Goal: Communication & Community: Answer question/provide support

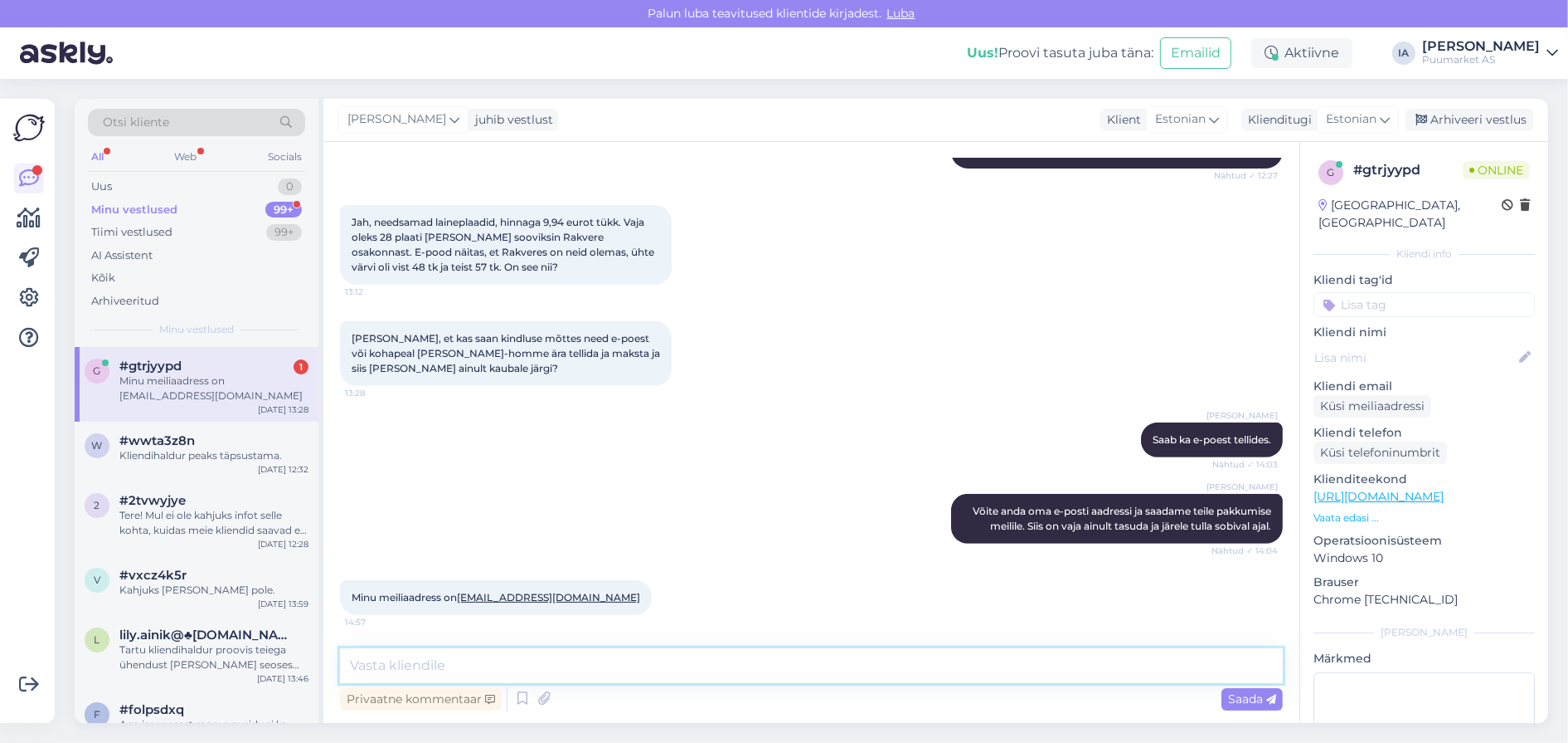
scroll to position [1210, 0]
click at [202, 403] on div "Minu meiliaadress on [EMAIL_ADDRESS][DOMAIN_NAME]" at bounding box center [213, 388] width 189 height 30
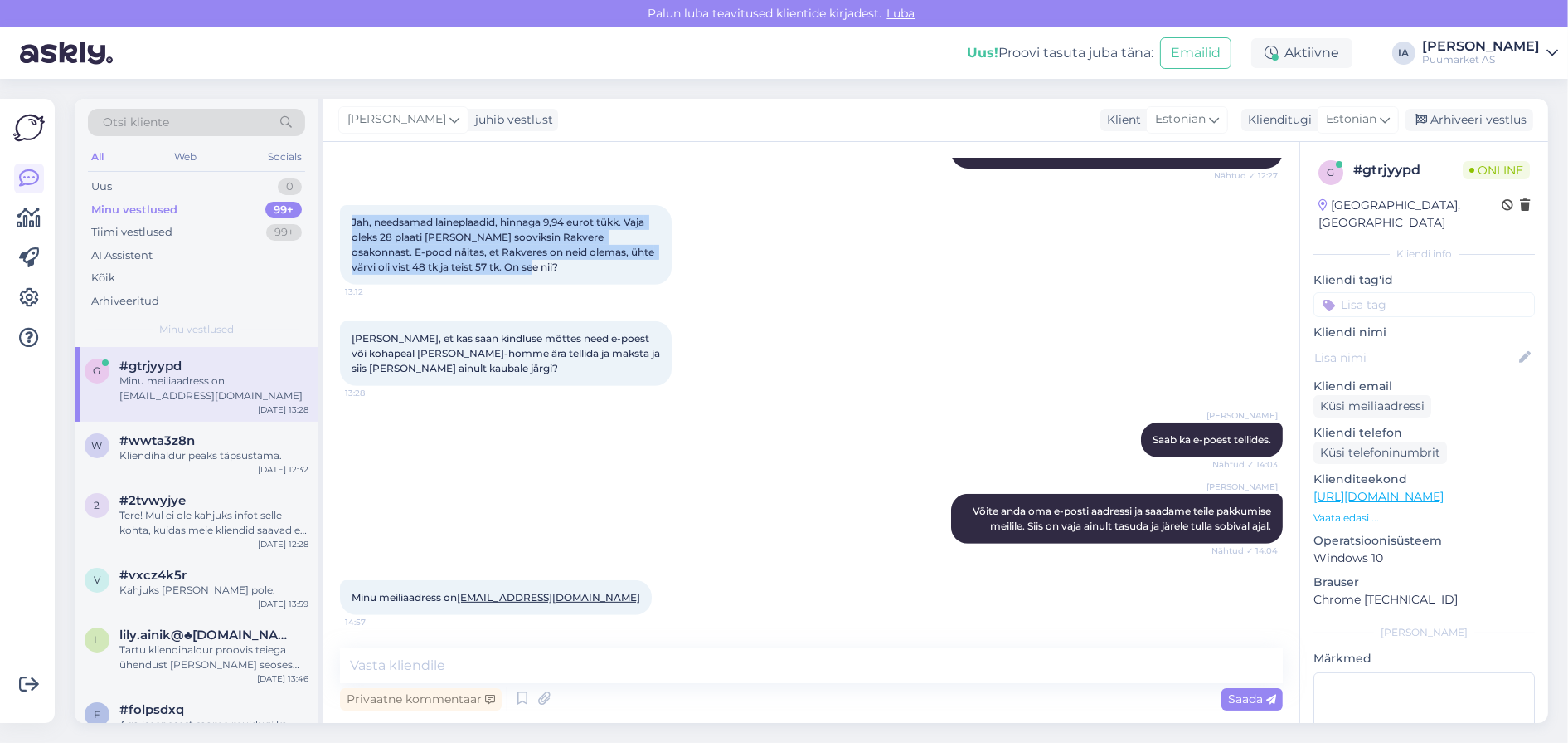
drag, startPoint x: 352, startPoint y: 375, endPoint x: 482, endPoint y: 466, distance: 158.7
click at [482, 285] on div "Jah, needsamad laineplaadid, hinnaga 9,94 eurot tükk. Vaja oleks 28 plaati [PER…" at bounding box center [506, 244] width 332 height 80
copy span "Jah, needsamad laineplaadid, hinnaga 9,94 eurot tükk. Vaja oleks 28 plaati [PER…"
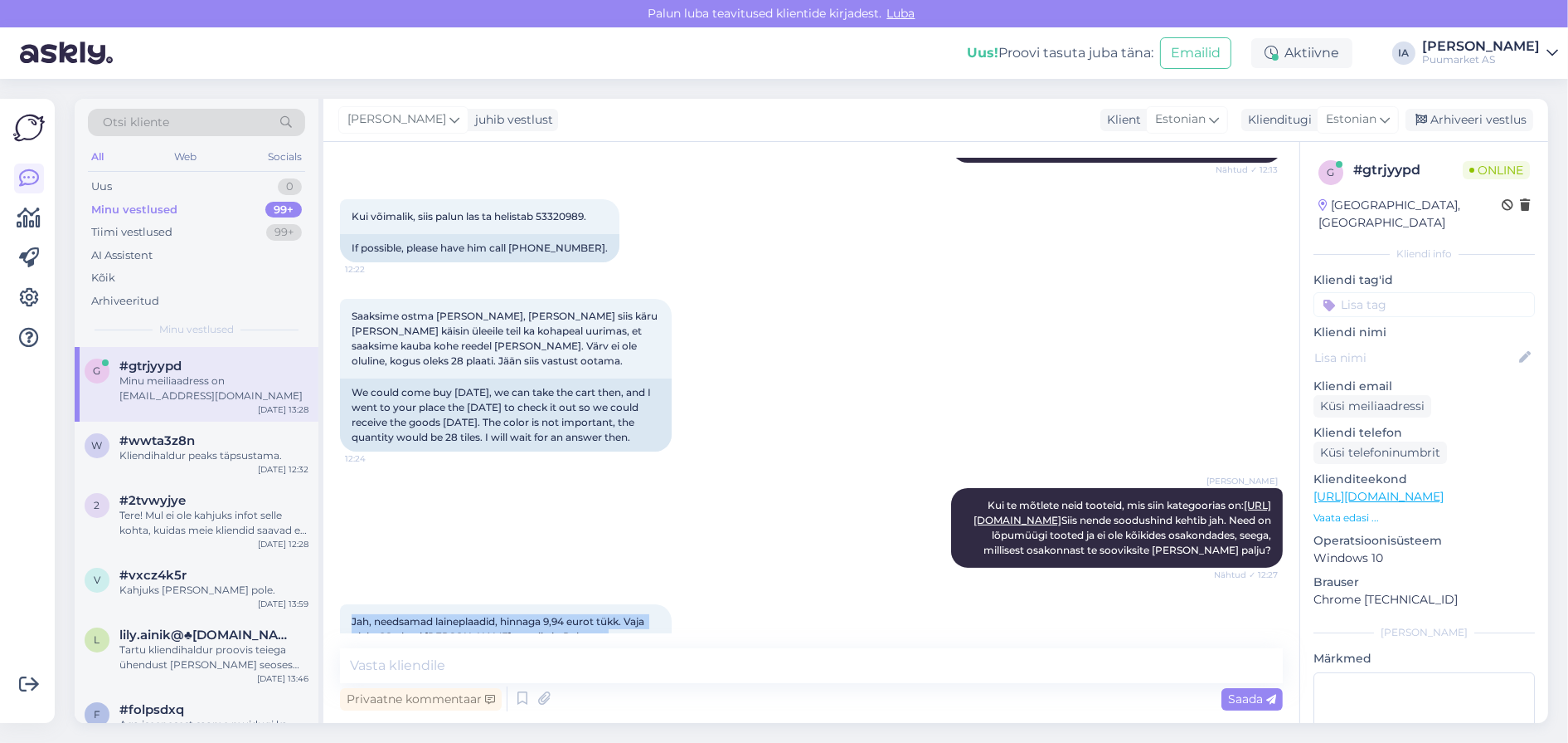
scroll to position [546, 0]
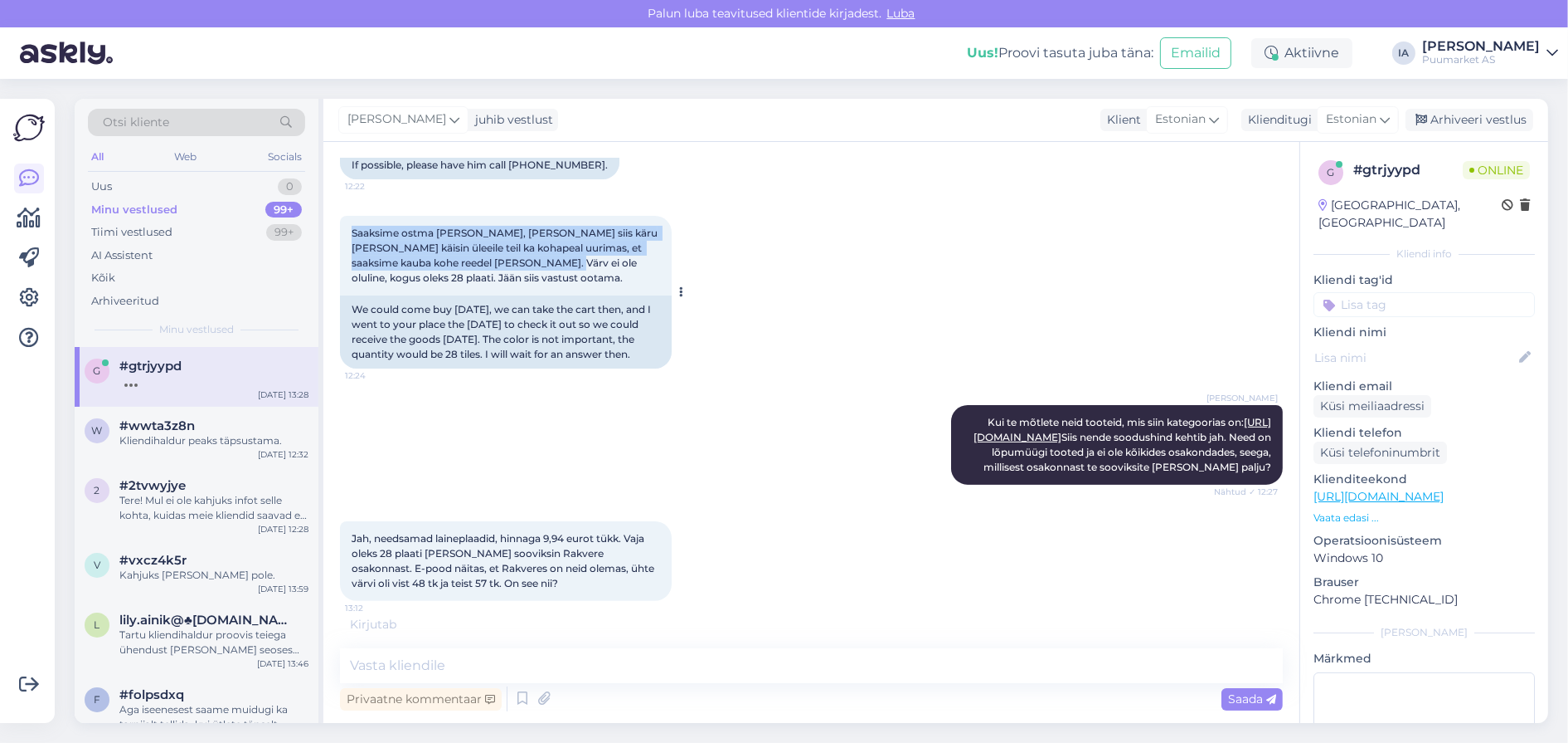
drag, startPoint x: 350, startPoint y: 309, endPoint x: 396, endPoint y: 366, distance: 73.2
click at [396, 295] on div "Saaksime ostma [PERSON_NAME], [PERSON_NAME] siis käru [PERSON_NAME] käisin ülee…" at bounding box center [506, 255] width 332 height 80
copy span "Saaksime ostma [PERSON_NAME], [PERSON_NAME] siis käru [PERSON_NAME] käisin ülee…"
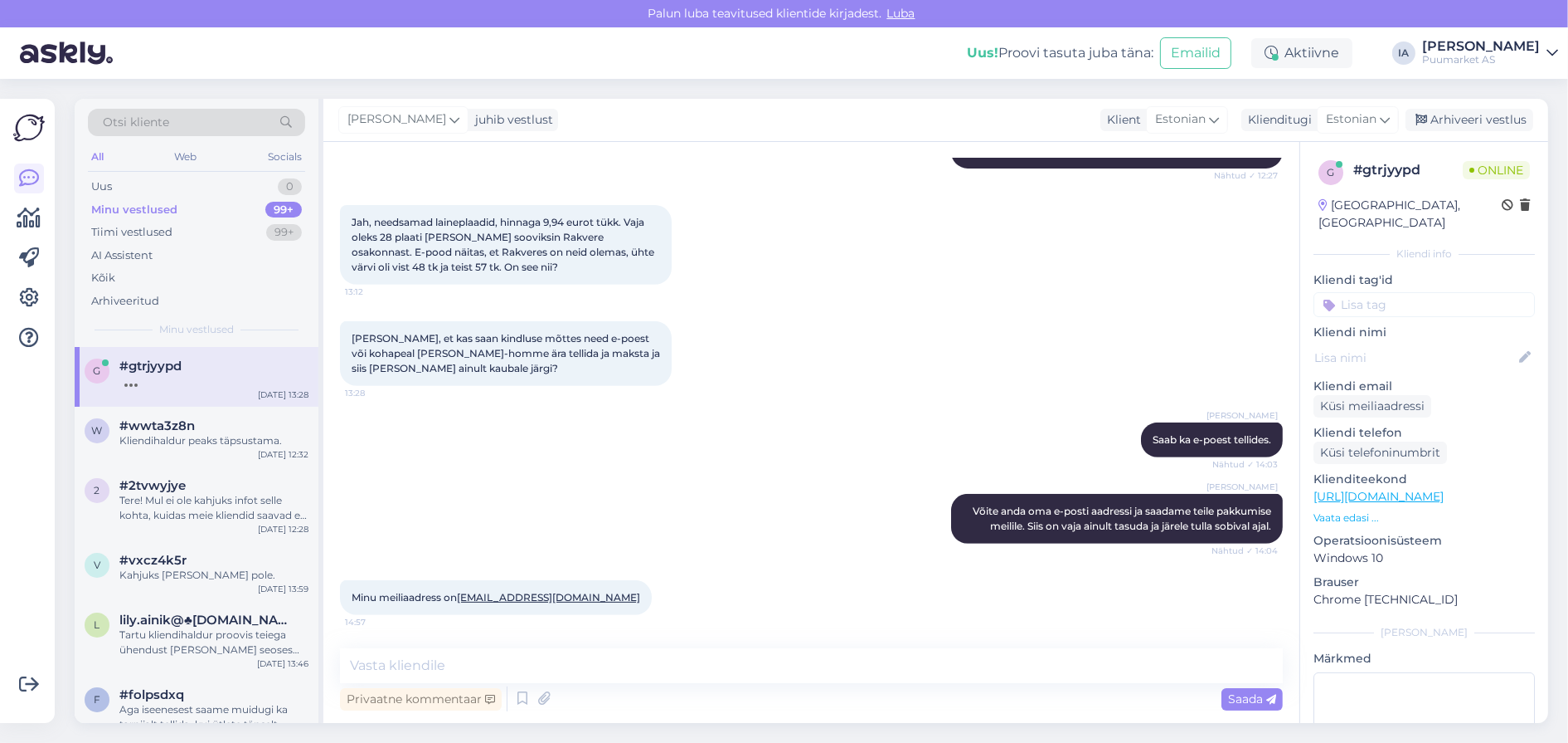
scroll to position [1210, 0]
click at [487, 663] on textarea at bounding box center [811, 665] width 943 height 35
click at [532, 700] on icon at bounding box center [522, 698] width 20 height 25
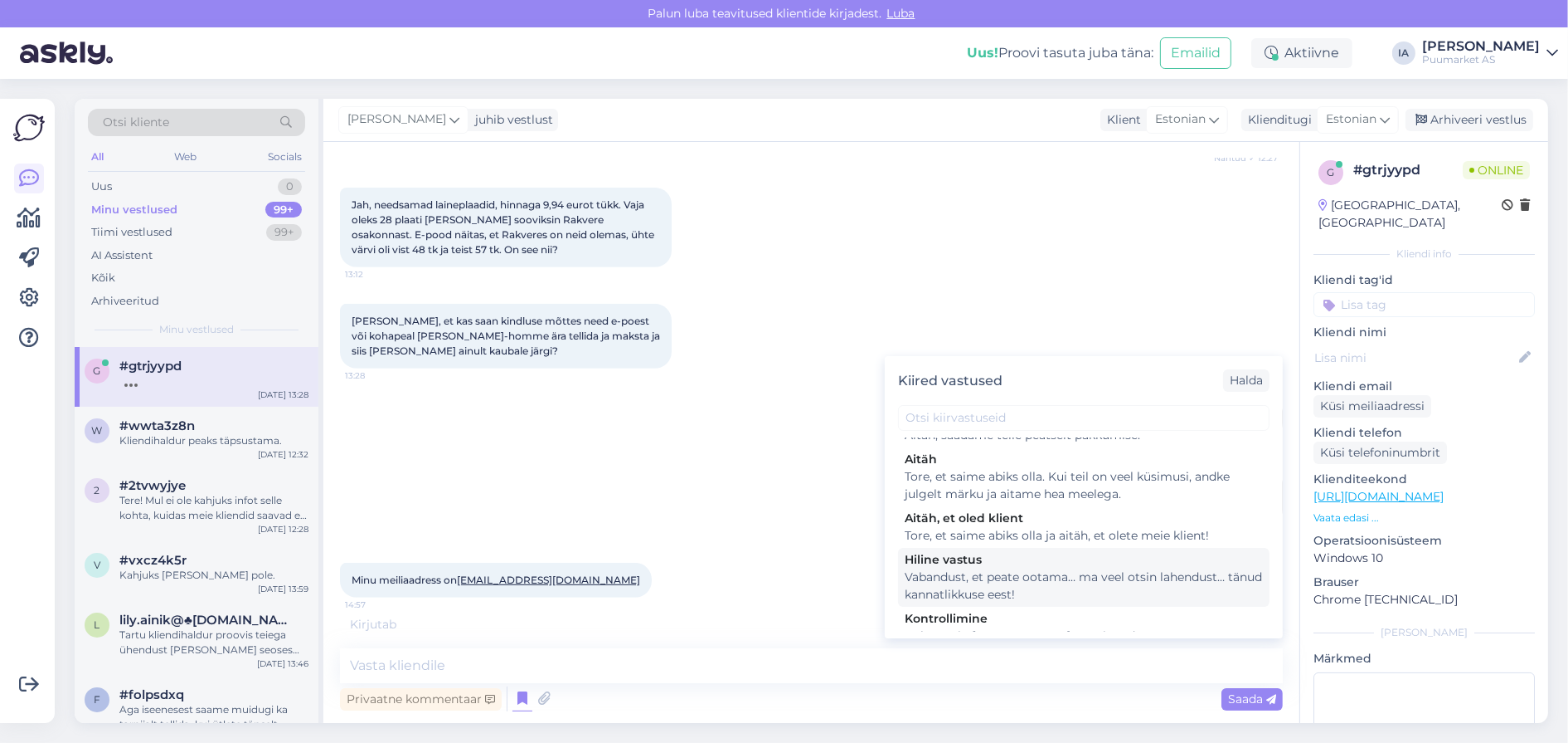
scroll to position [348, 0]
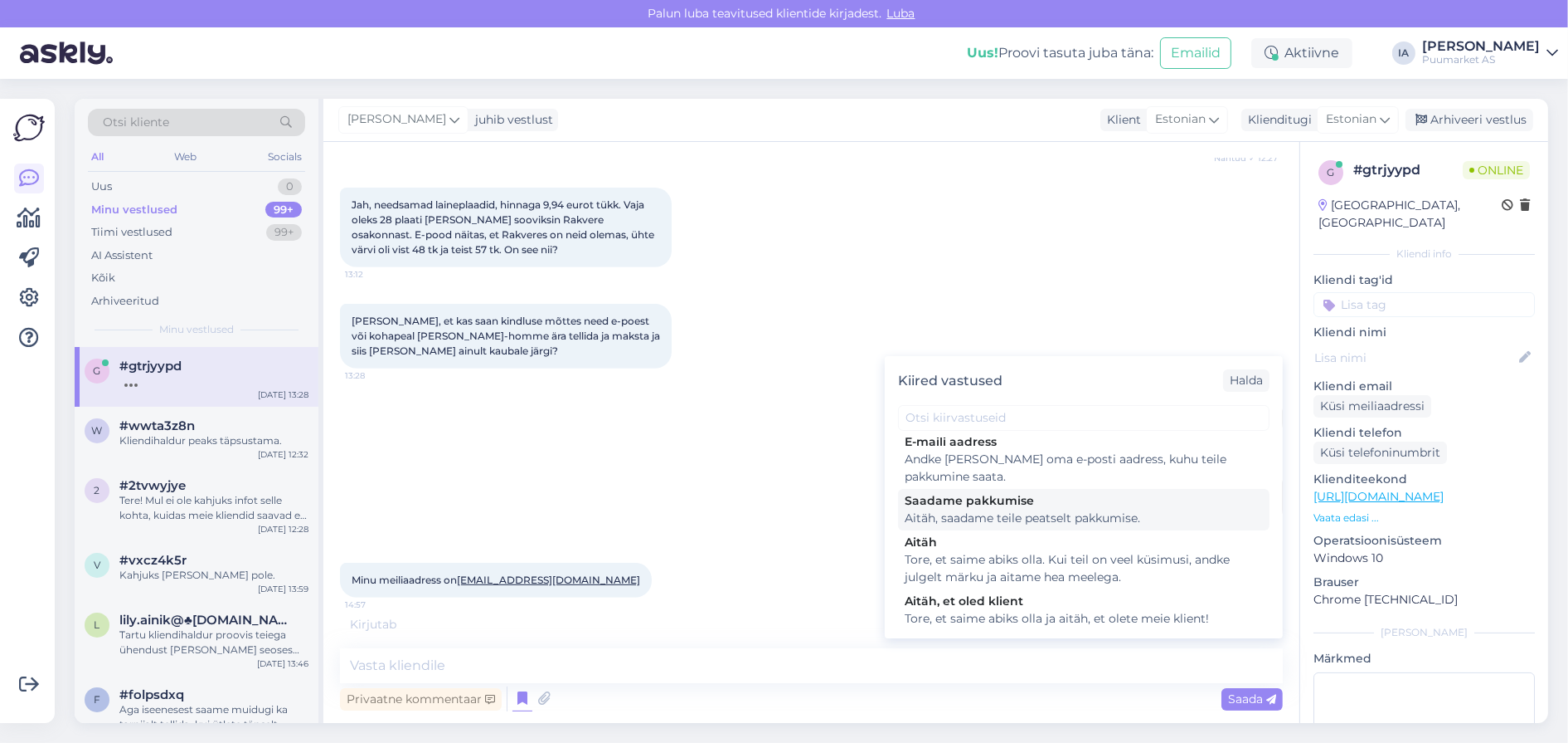
click at [1027, 510] on div "Saadame pakkumise" at bounding box center [1083, 501] width 358 height 18
type textarea "Aitäh, saadame teile peatselt pakkumise."
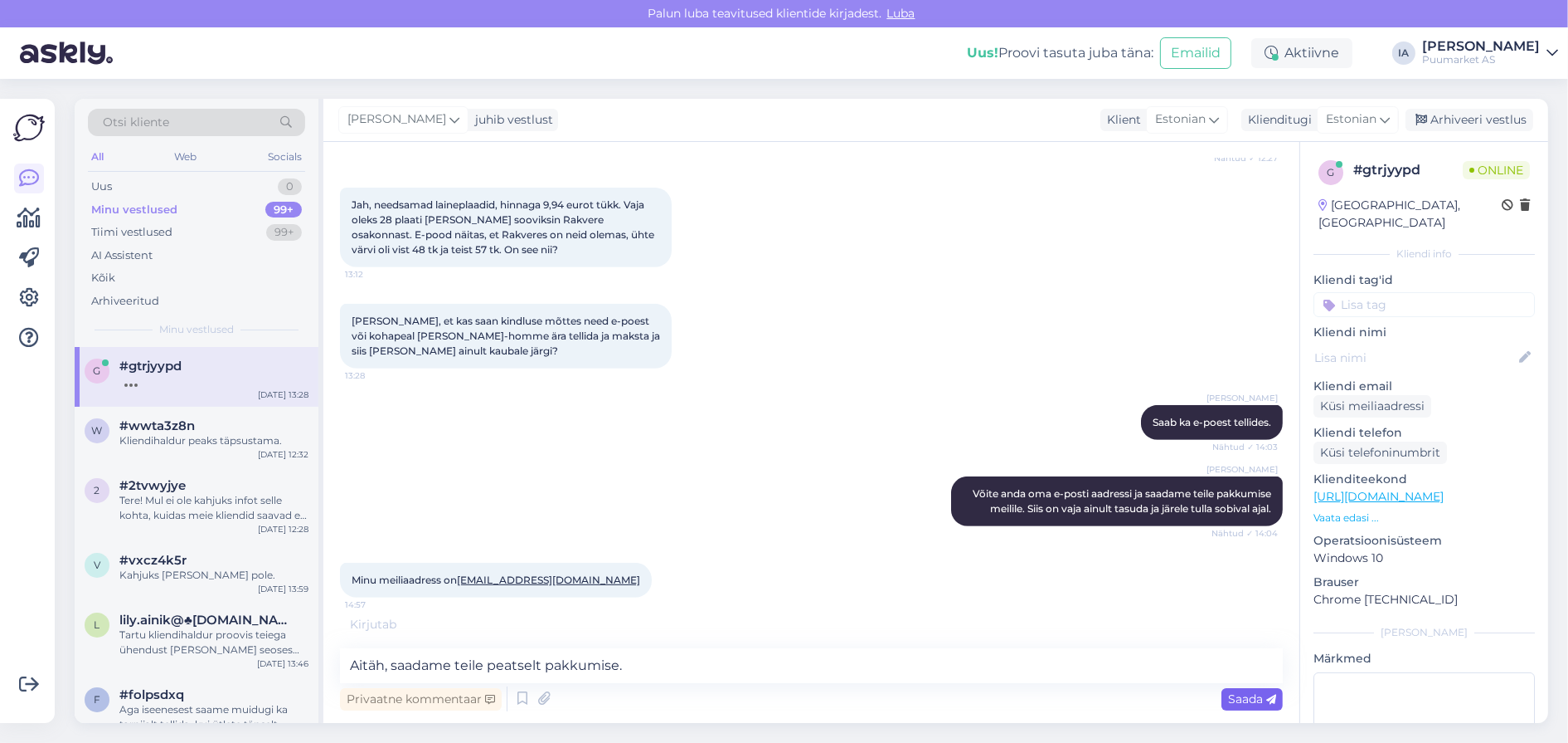
click at [1263, 706] on div "Saada" at bounding box center [1252, 699] width 61 height 23
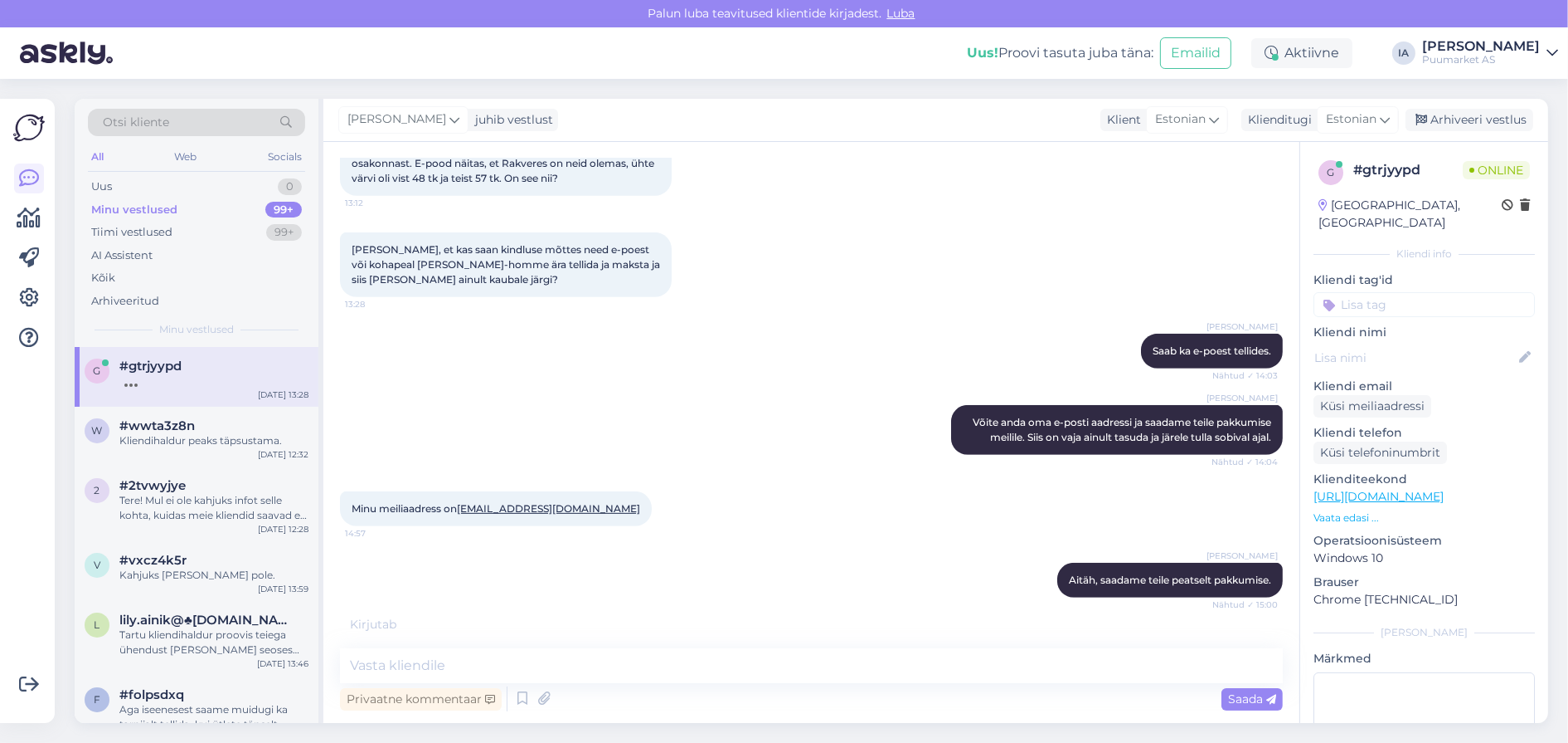
scroll to position [1304, 0]
drag, startPoint x: 535, startPoint y: 504, endPoint x: 353, endPoint y: 505, distance: 182.0
click at [353, 505] on div "Minu meiliaadress on [EMAIL_ADDRESS][DOMAIN_NAME] 14:57" at bounding box center [496, 508] width 312 height 35
copy link "[EMAIL_ADDRESS][DOMAIN_NAME]"
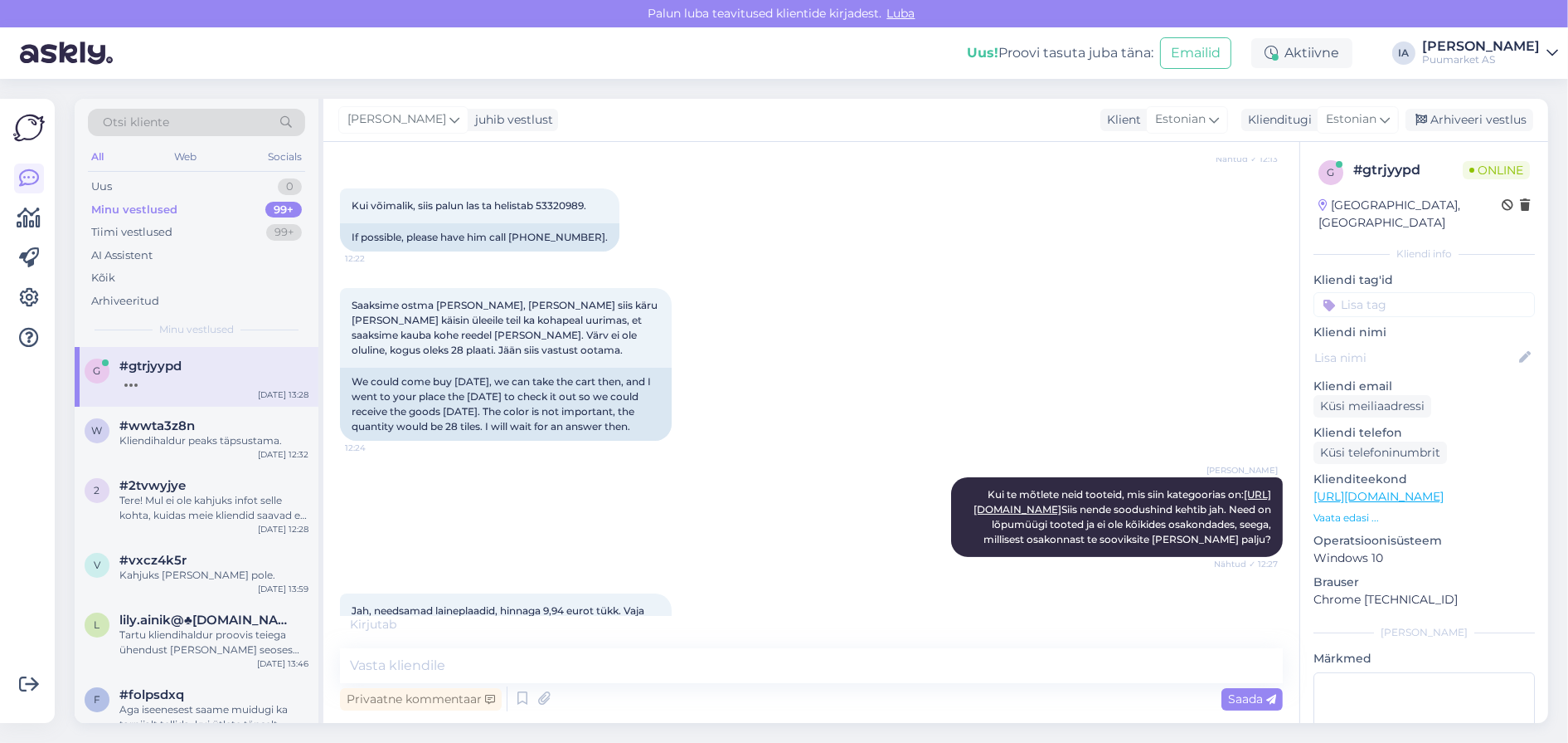
scroll to position [391, 0]
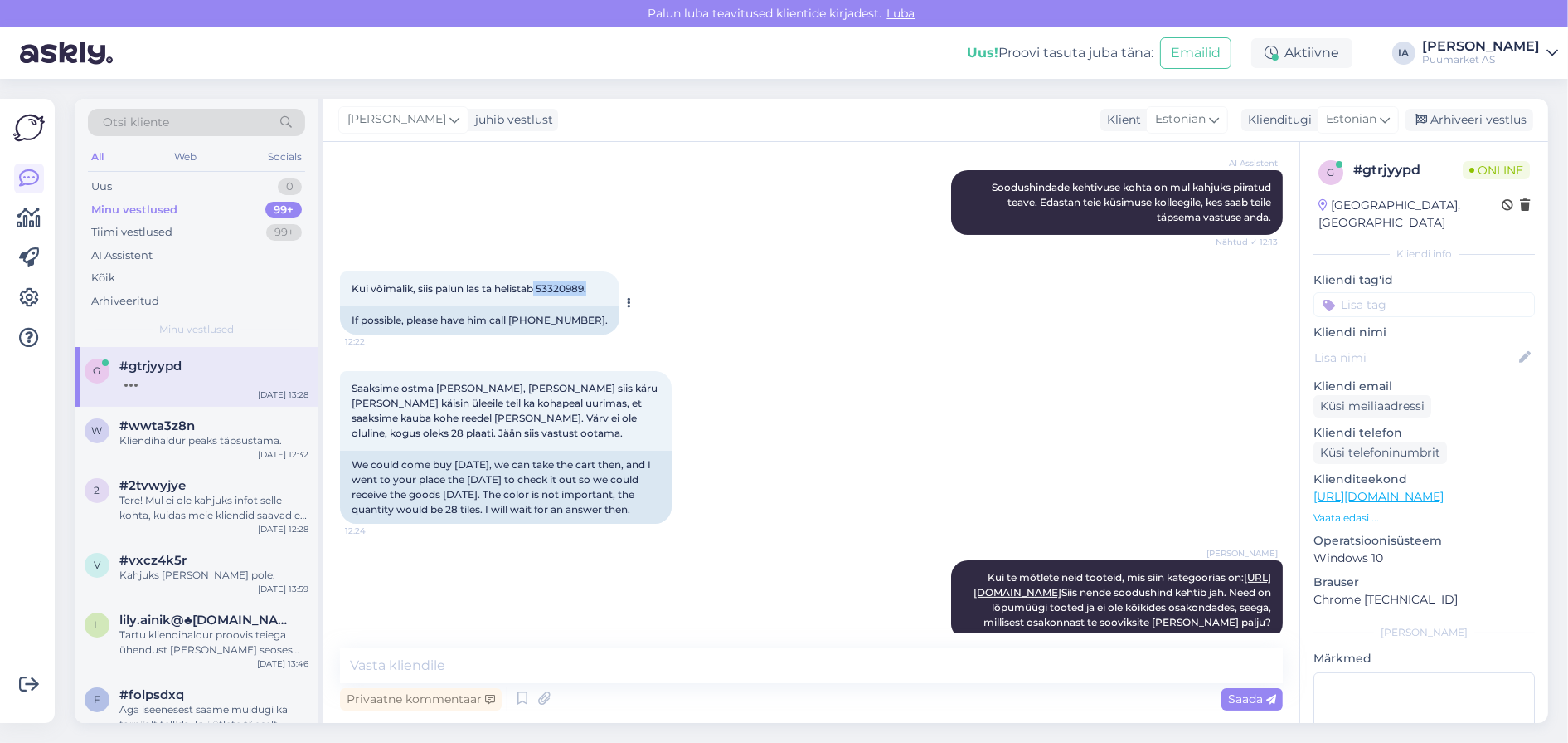
drag, startPoint x: 652, startPoint y: 360, endPoint x: 583, endPoint y: 367, distance: 69.4
click at [583, 306] on div "Kui võimalik, siis palun las ta helistab 53320989. 12:22" at bounding box center [479, 289] width 279 height 35
copy span "53320989."
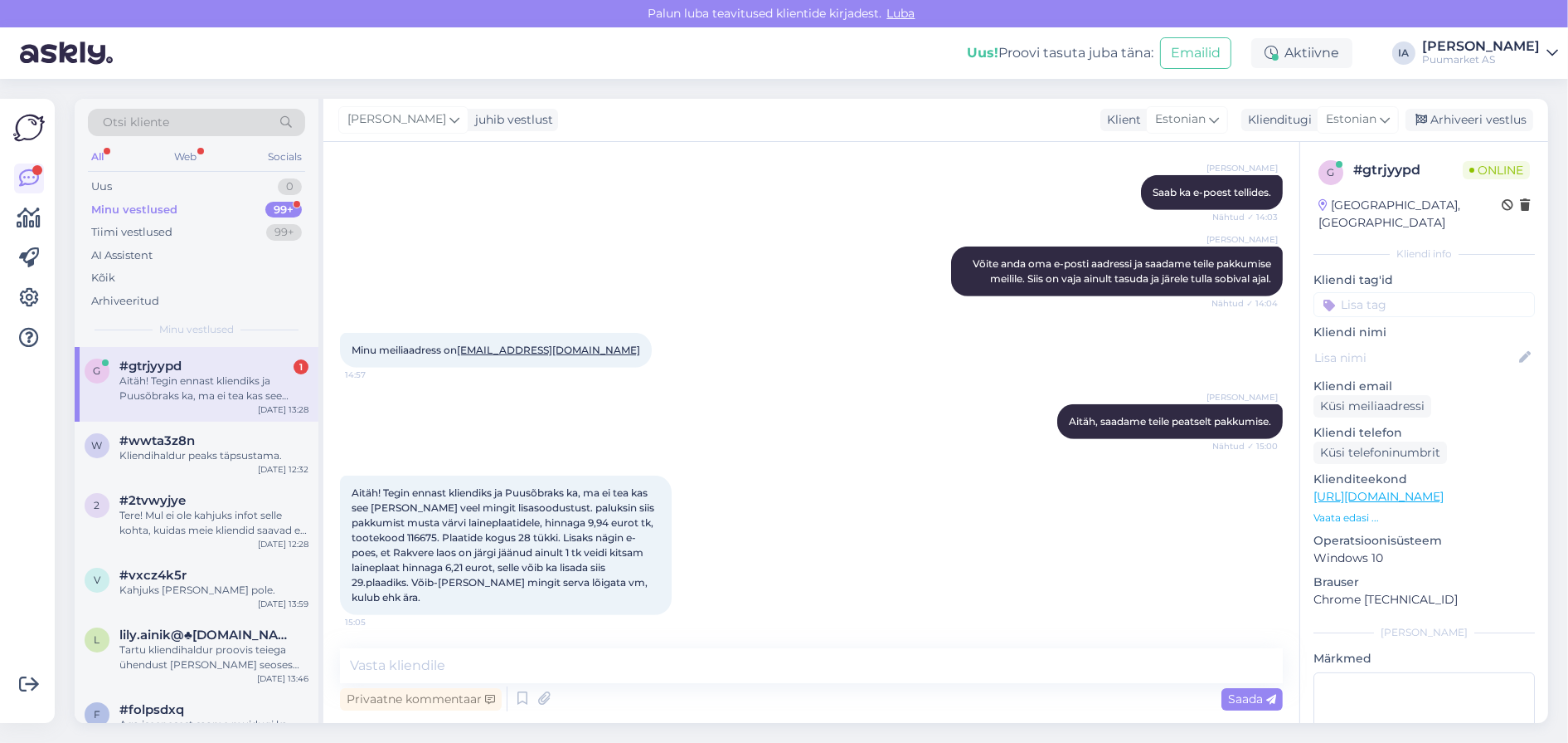
scroll to position [1510, 0]
click at [649, 475] on div "Aitäh! Tegin ennast kliendiks ja Puusõbraks ka, ma ei tea kas see [PERSON_NAME]…" at bounding box center [506, 544] width 332 height 139
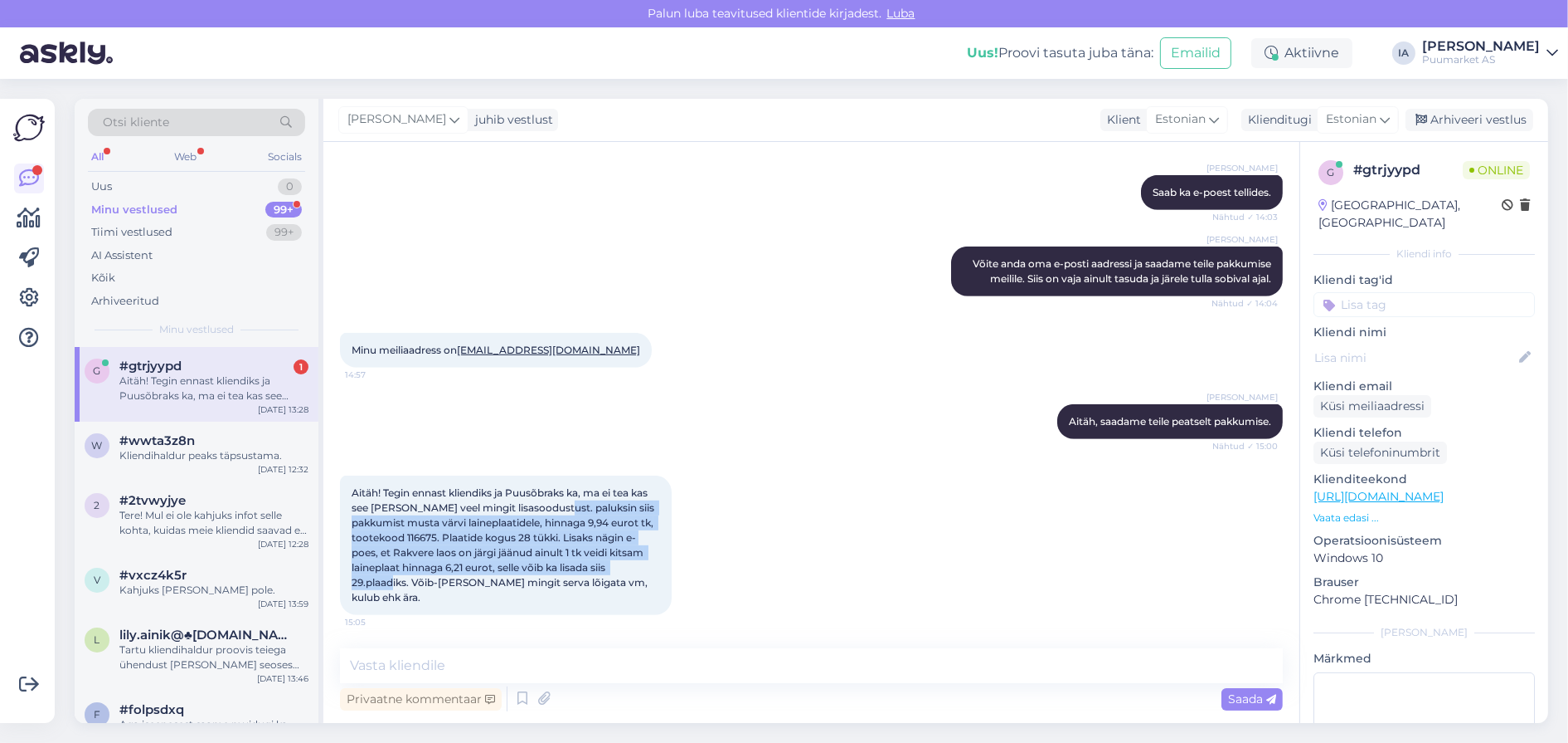
drag, startPoint x: 447, startPoint y: 484, endPoint x: 611, endPoint y: 581, distance: 190.5
click at [611, 581] on span "Aitäh! Tegin ennast kliendiks ja Puusõbraks ka, ma ei tea kas see [PERSON_NAME]…" at bounding box center [504, 544] width 305 height 117
copy span "paluksin siis pakkumist musta värvi laineplaatidele, hinnaga 9,94 eurot tk, too…"
